Goal: Check status: Check status

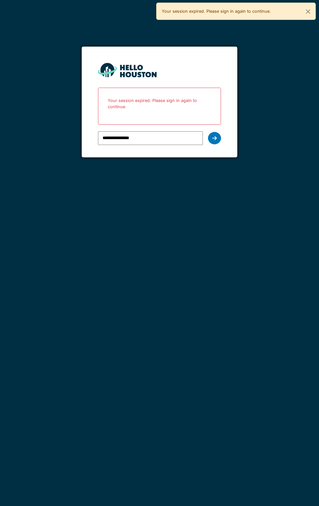
click at [220, 140] on div at bounding box center [214, 138] width 13 height 12
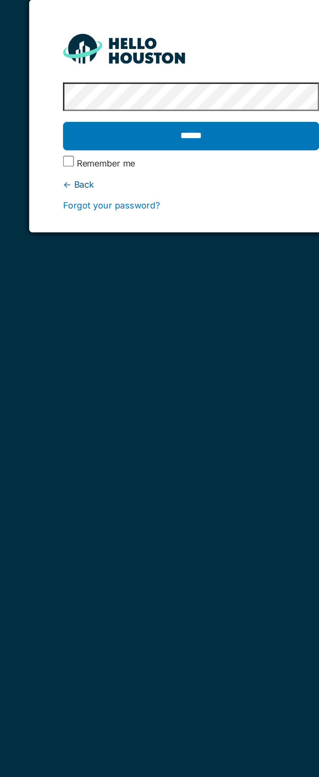
click at [175, 114] on input "******" at bounding box center [159, 112] width 123 height 14
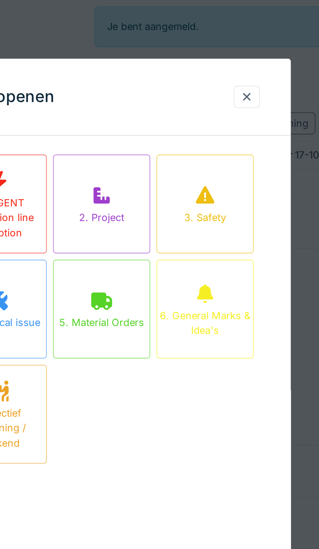
click at [222, 44] on div at bounding box center [220, 40] width 11 height 9
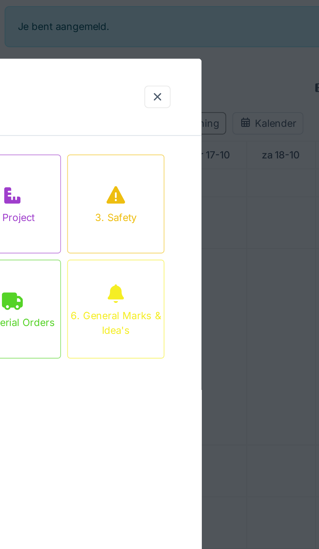
click at [222, 41] on div at bounding box center [220, 41] width 5 height 6
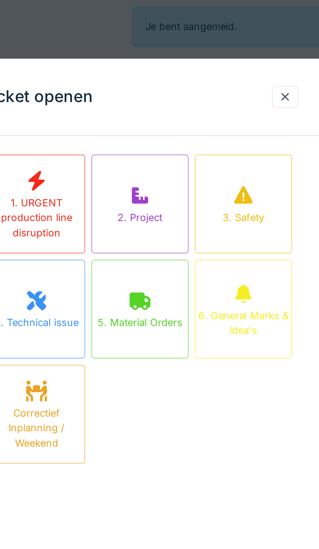
click at [221, 41] on div at bounding box center [220, 41] width 5 height 6
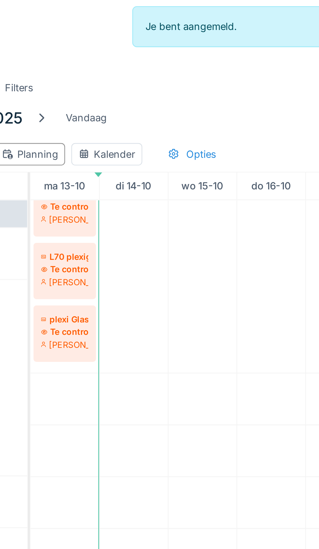
scroll to position [43, 0]
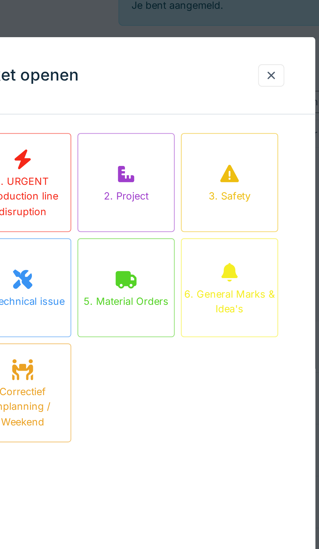
click at [220, 45] on div at bounding box center [220, 40] width 11 height 9
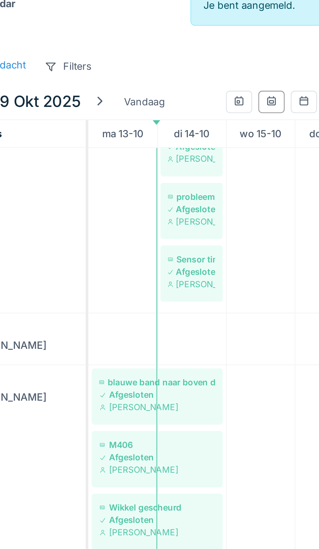
scroll to position [496, 0]
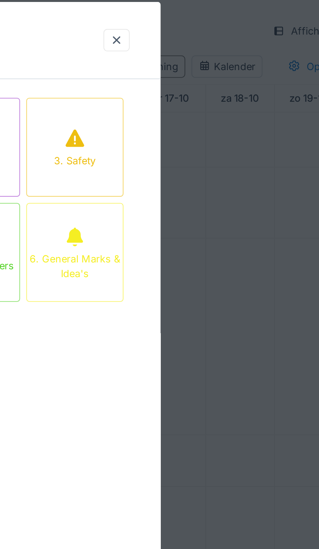
click at [223, 44] on div at bounding box center [220, 41] width 5 height 6
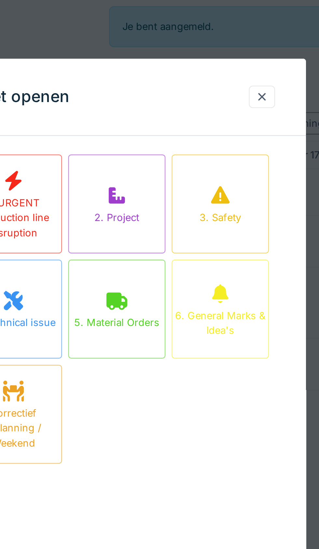
click at [219, 44] on div at bounding box center [220, 41] width 5 height 6
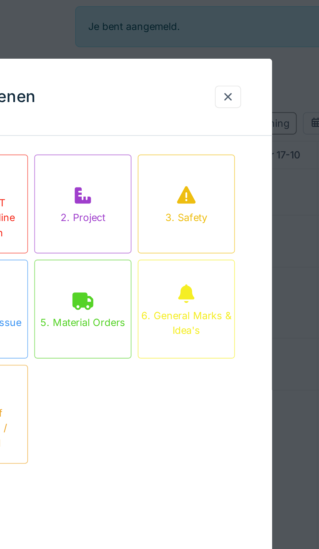
click at [225, 43] on div at bounding box center [220, 40] width 11 height 9
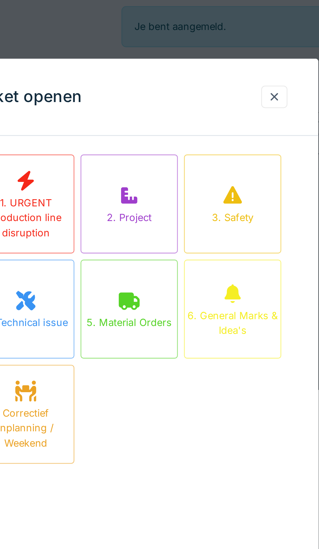
click at [222, 44] on div at bounding box center [220, 40] width 11 height 9
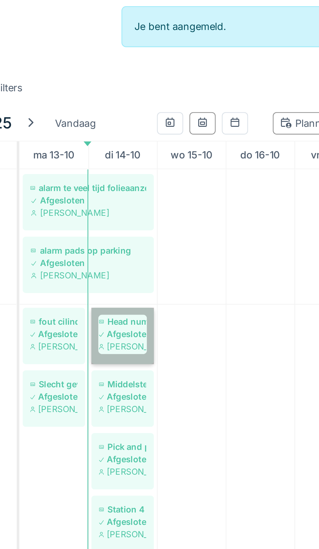
click at [162, 142] on link "Head number 4 Afgesloten Jasper De wit" at bounding box center [157, 142] width 26 height 24
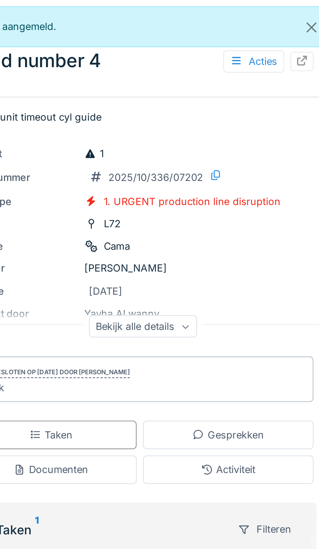
scroll to position [0, 56]
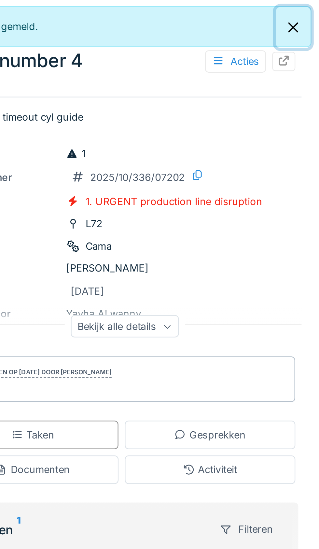
click at [307, 12] on button "Close" at bounding box center [308, 11] width 15 height 17
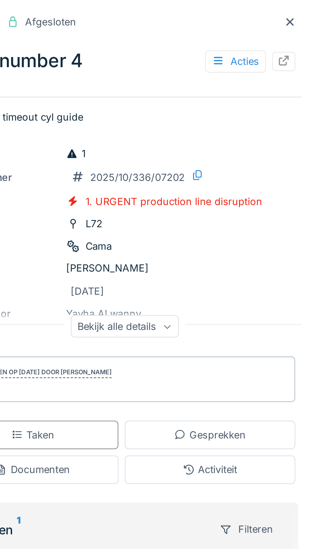
click at [307, 12] on div at bounding box center [306, 9] width 5 height 6
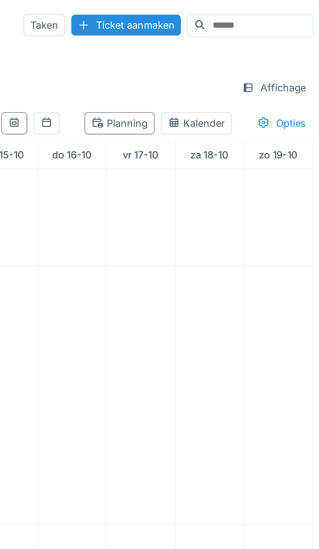
scroll to position [1015, 0]
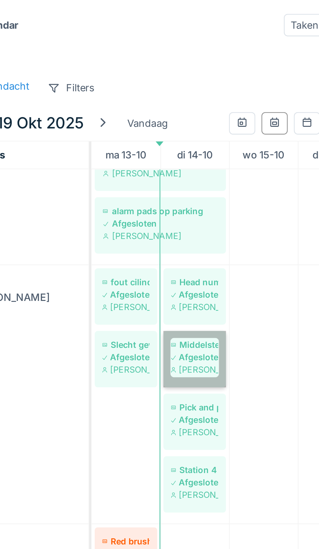
click at [162, 152] on link "Middelste arm opname plano raakt geen plano. Afgesloten Jasper De wit" at bounding box center [157, 151] width 26 height 24
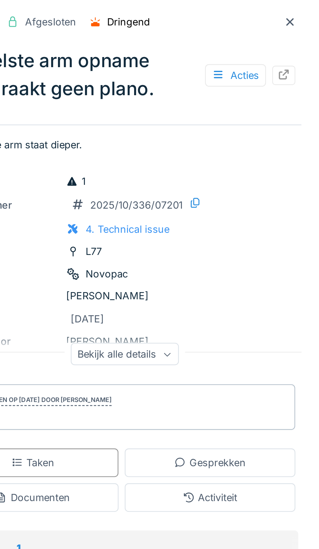
click at [307, 12] on div at bounding box center [307, 9] width 10 height 8
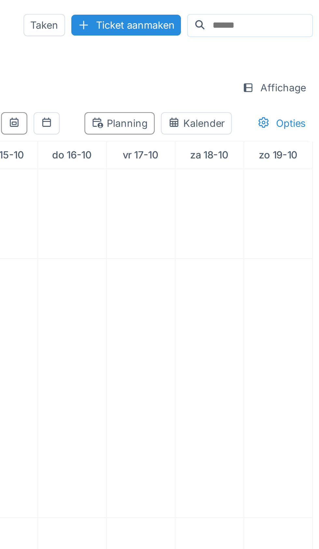
scroll to position [1017, 0]
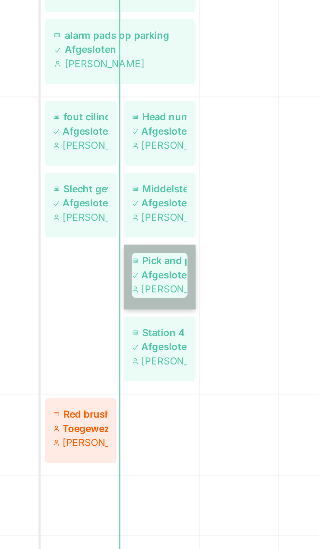
click at [158, 180] on link "Pick and place Afgesloten [PERSON_NAME] De wit" at bounding box center [157, 175] width 26 height 24
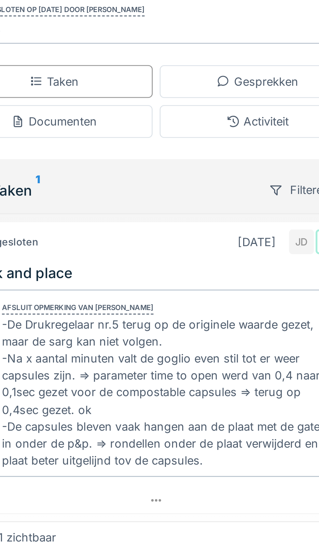
scroll to position [0, 33]
